Goal: Task Accomplishment & Management: Use online tool/utility

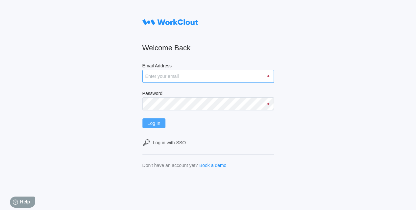
type input "[EMAIL_ADDRESS][DOMAIN_NAME]"
click at [155, 122] on span "Log In" at bounding box center [154, 123] width 13 height 5
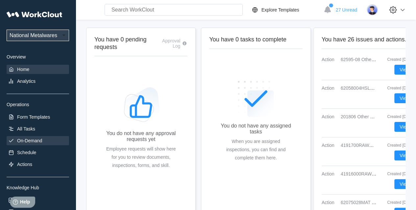
click at [26, 143] on div "On-Demand" at bounding box center [29, 140] width 25 height 5
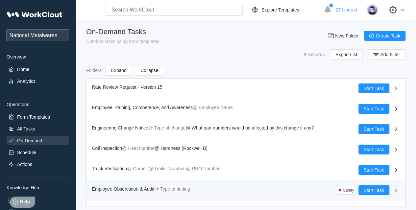
scroll to position [36, 0]
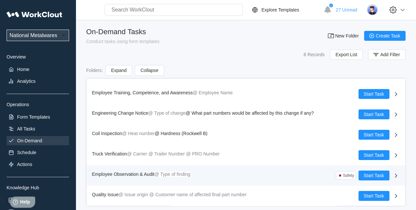
click at [141, 174] on span "Employee Observation & Audit" at bounding box center [123, 174] width 63 height 5
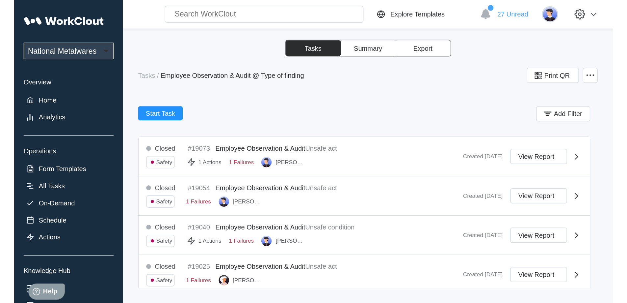
scroll to position [68, 0]
